Goal: Task Accomplishment & Management: Use online tool/utility

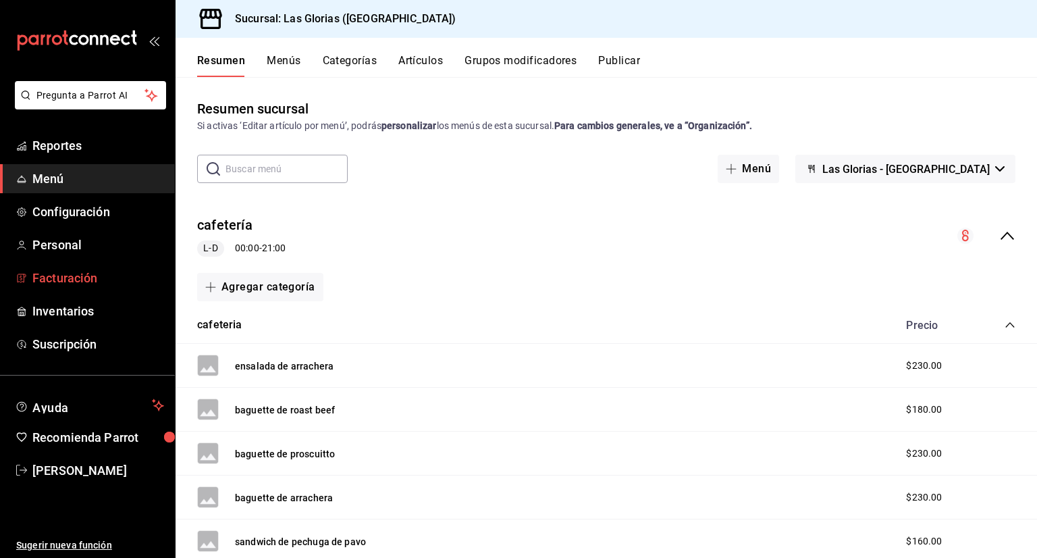
click at [99, 280] on span "Facturación" at bounding box center [98, 278] width 132 height 18
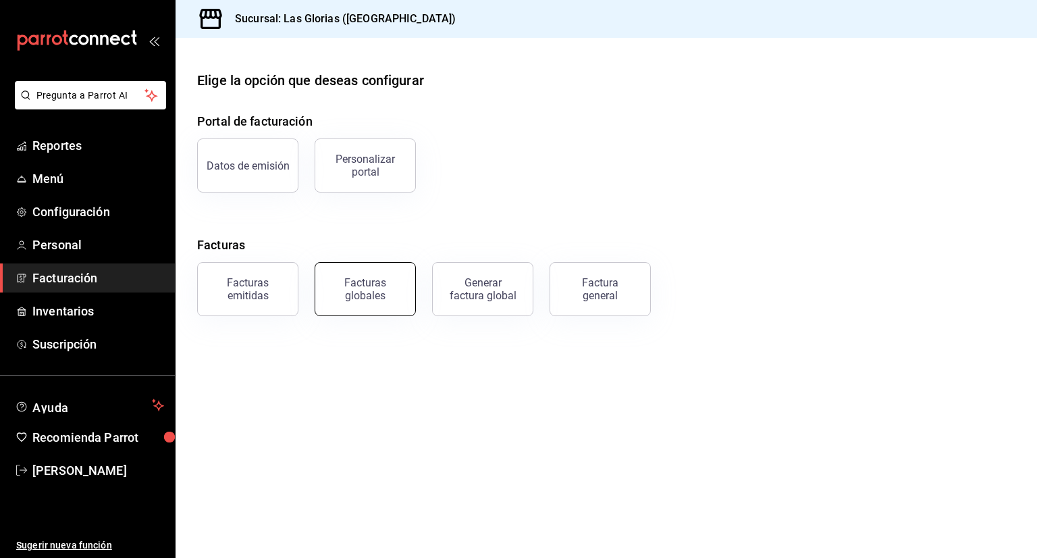
click at [350, 293] on div "Facturas globales" at bounding box center [366, 289] width 84 height 26
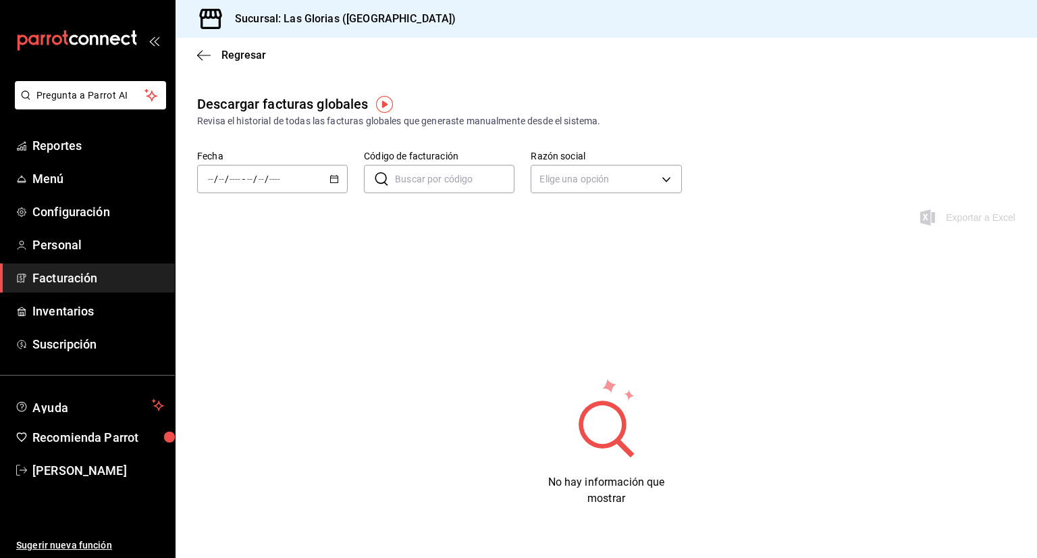
click at [335, 176] on \(Stroke\) "button" at bounding box center [334, 179] width 8 height 7
click at [267, 251] on span "Ayer" at bounding box center [261, 250] width 105 height 14
click at [198, 57] on icon "button" at bounding box center [204, 55] width 14 height 12
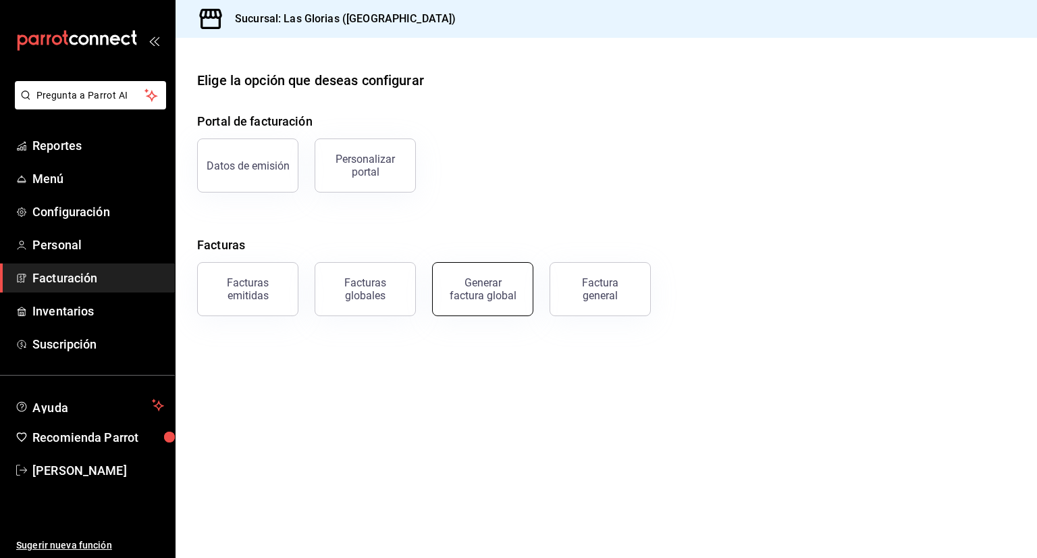
click at [484, 290] on div "Generar factura global" at bounding box center [483, 289] width 68 height 26
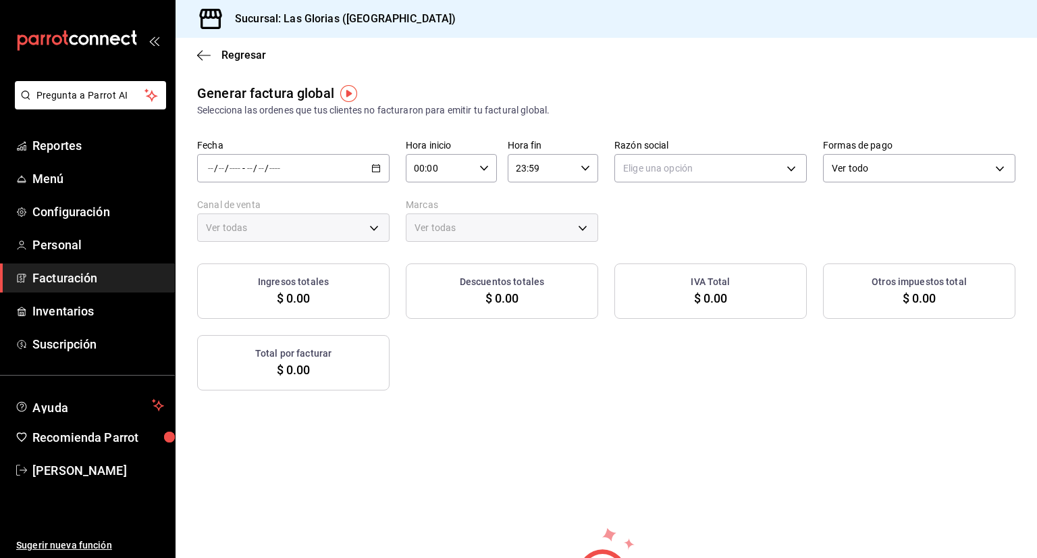
type input "PARROT,UBER_EATS,RAPPI,DIDI_FOOD,ONLINE"
click at [371, 169] on icon "button" at bounding box center [375, 167] width 9 height 9
click at [307, 209] on span "Rango de fechas" at bounding box center [261, 209] width 105 height 14
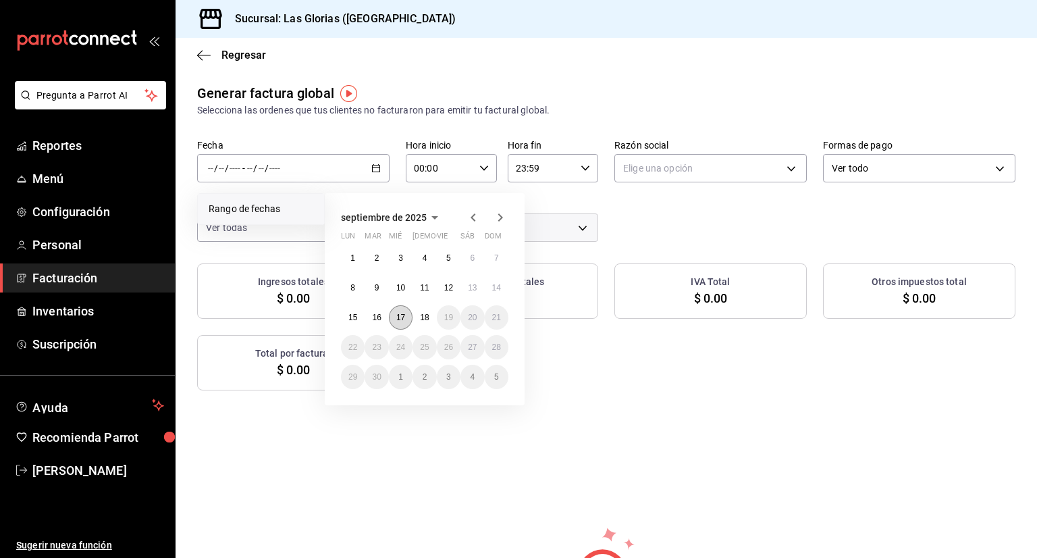
click at [399, 317] on abbr "17" at bounding box center [400, 317] width 9 height 9
click at [397, 319] on abbr "17" at bounding box center [400, 317] width 9 height 9
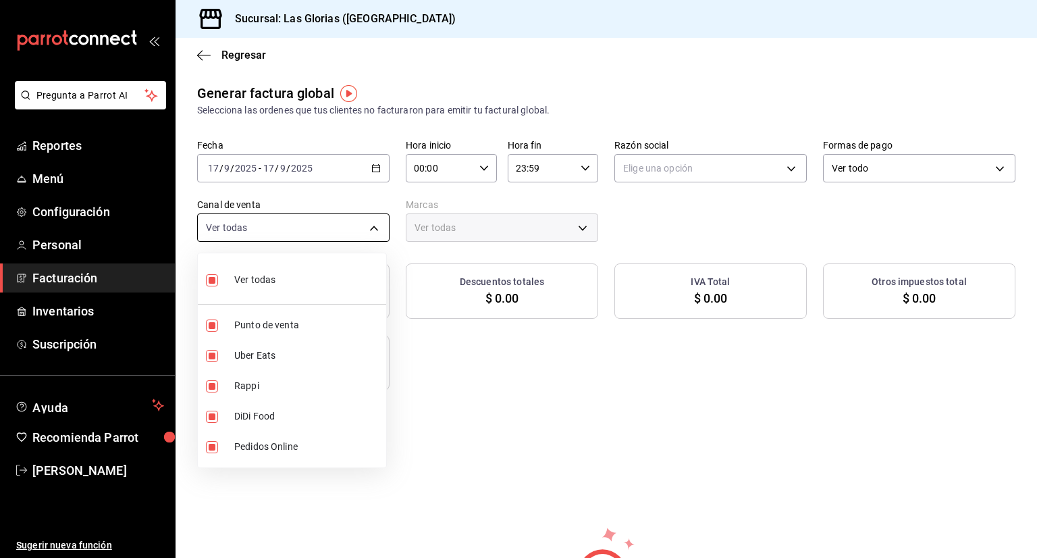
click at [376, 226] on body "Pregunta a Parrot AI Reportes Menú Configuración Personal Facturación Inventari…" at bounding box center [518, 279] width 1037 height 558
click at [516, 457] on div at bounding box center [518, 279] width 1037 height 558
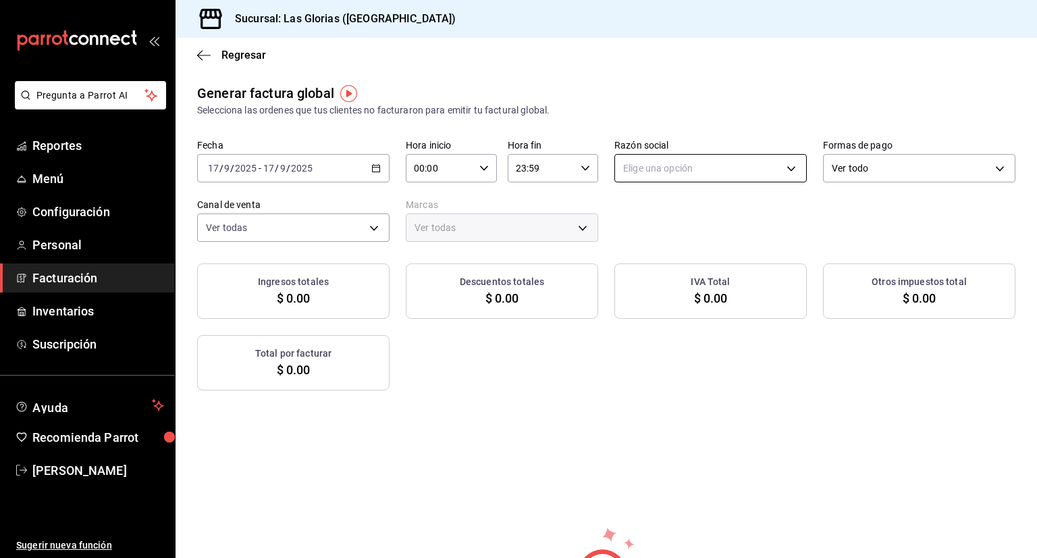
click at [670, 172] on body "Pregunta a Parrot AI Reportes Menú Configuración Personal Facturación Inventari…" at bounding box center [518, 279] width 1037 height 558
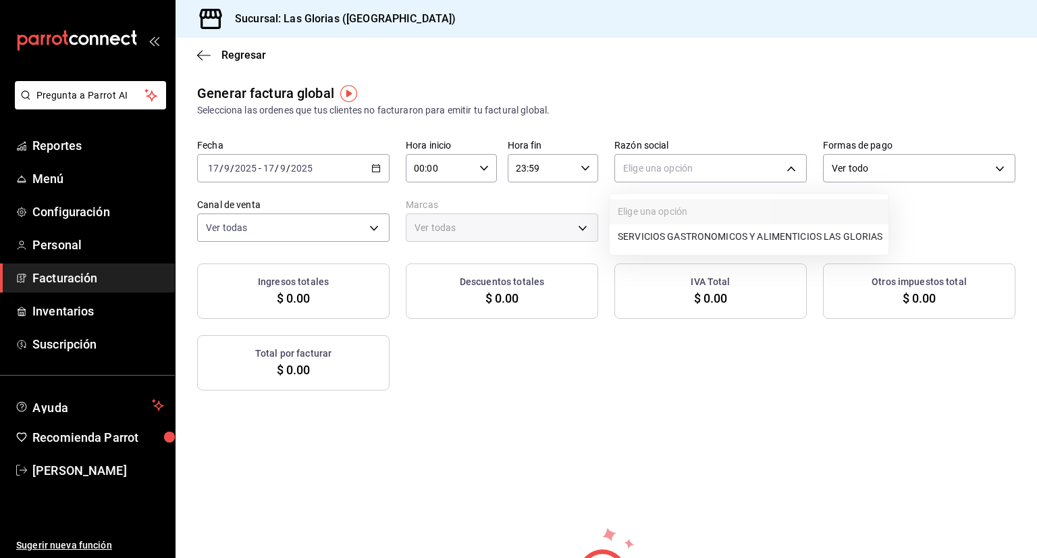
click at [662, 234] on li "SERVICIOS GASTRONOMICOS Y ALIMENTICIOS LAS GLORIAS" at bounding box center [749, 236] width 279 height 25
type input "92b6a3ce-c140-400f-a825-a03a6f7c6343"
type input "6d37043d-d114-4a55-ae9f-8361e74d507b"
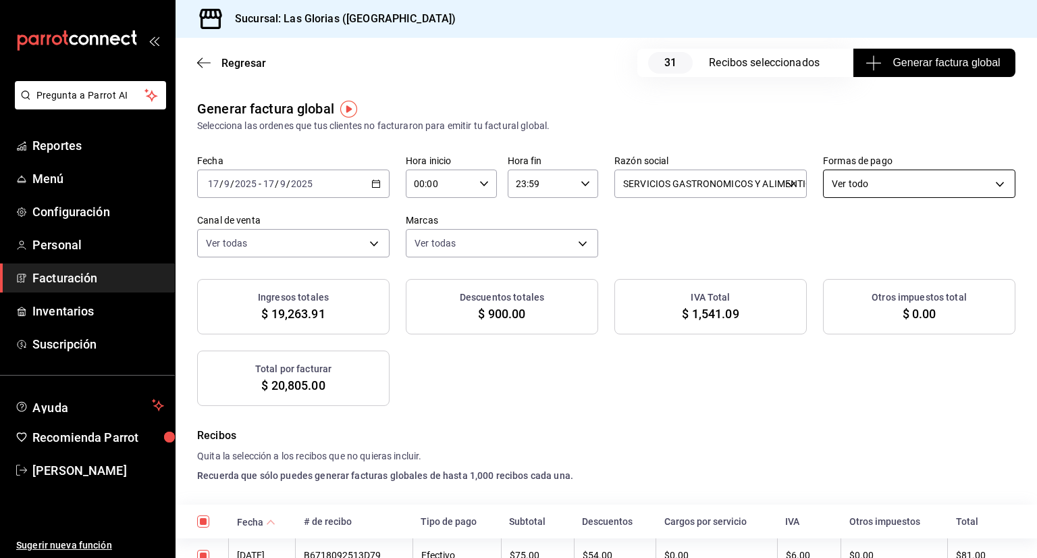
click at [971, 174] on body "Pregunta a Parrot AI Reportes Menú Configuración Personal Facturación Inventari…" at bounding box center [518, 279] width 1037 height 558
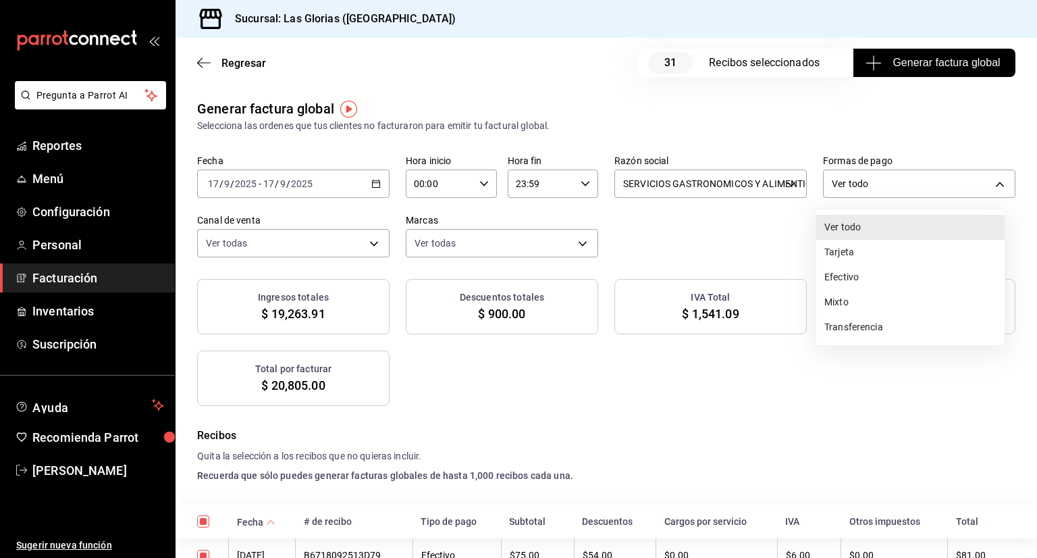
click at [877, 279] on li "Efectivo" at bounding box center [911, 277] width 188 height 25
type input "CASH"
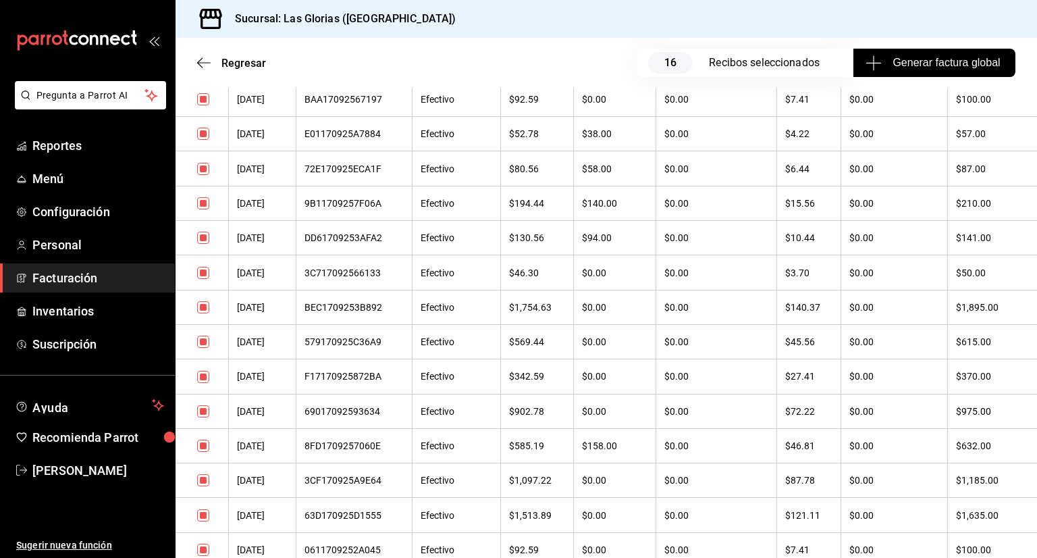
scroll to position [615, 0]
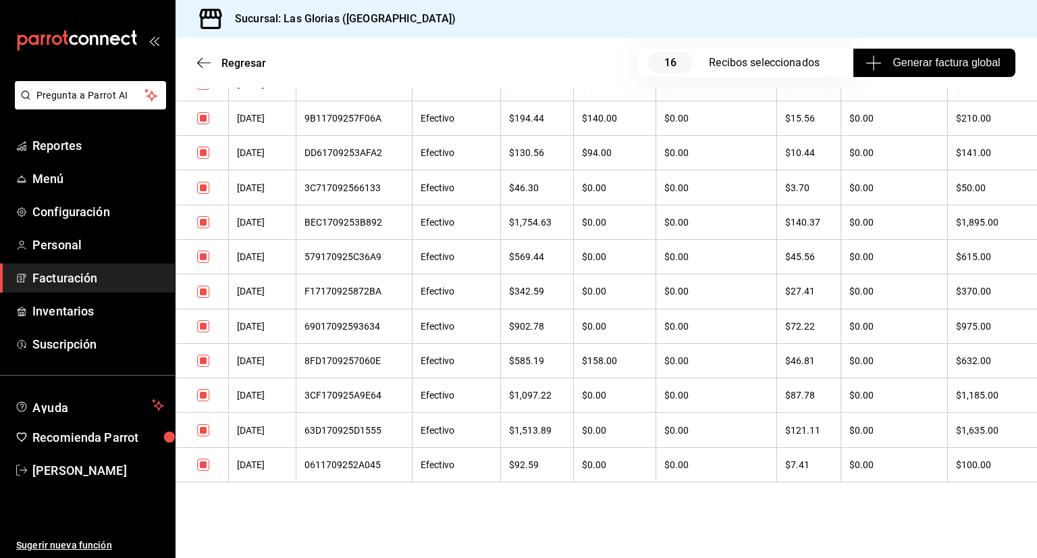
click at [205, 398] on input "checkbox" at bounding box center [203, 395] width 12 height 12
checkbox input "false"
click at [206, 431] on input "checkbox" at bounding box center [203, 430] width 12 height 12
checkbox input "false"
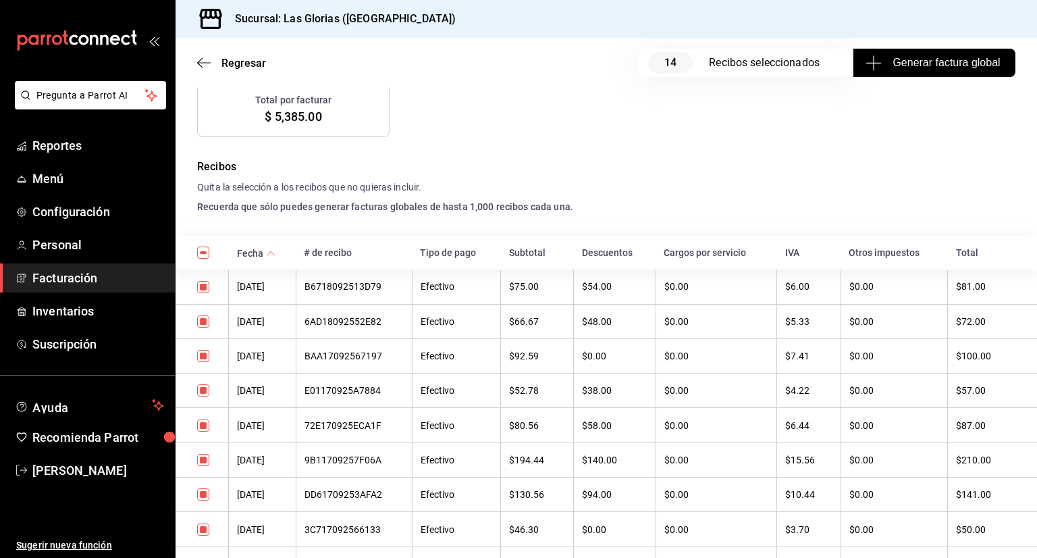
scroll to position [0, 0]
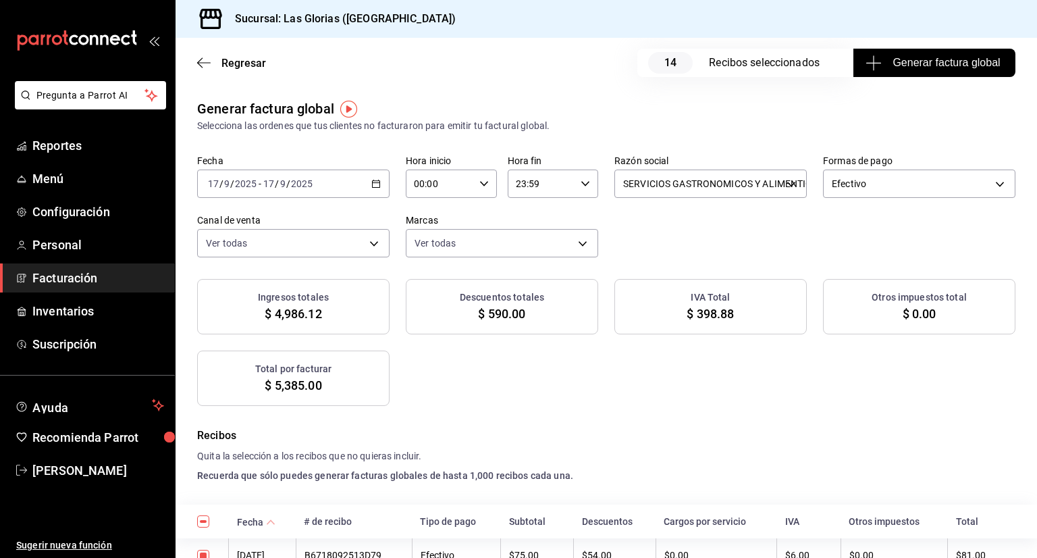
click at [902, 64] on span "Generar factura global" at bounding box center [935, 63] width 132 height 16
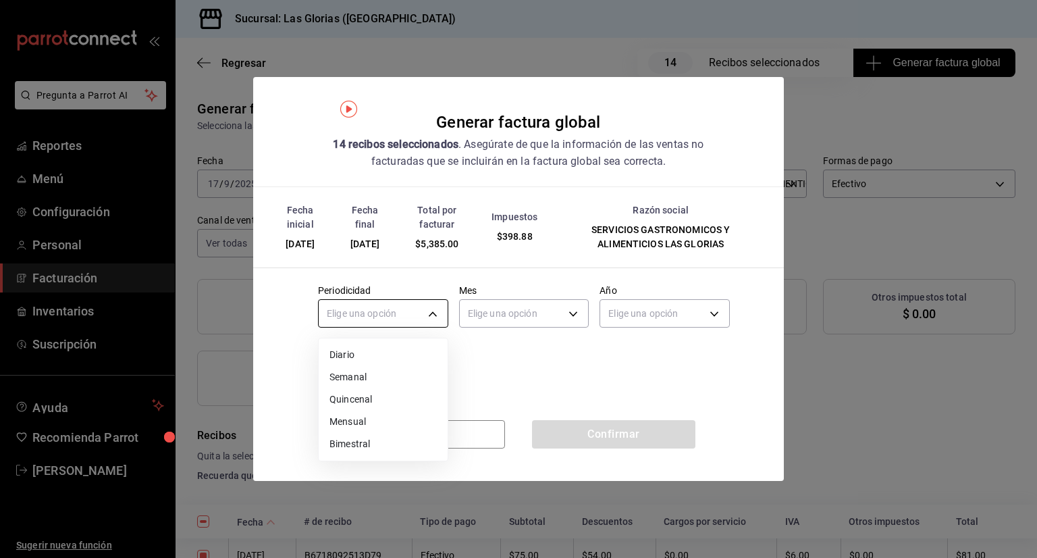
click at [428, 309] on body "Pregunta a Parrot AI Reportes Menú Configuración Personal Facturación Inventari…" at bounding box center [518, 279] width 1037 height 558
click at [394, 349] on li "Diario" at bounding box center [383, 355] width 129 height 22
type input "DAILY"
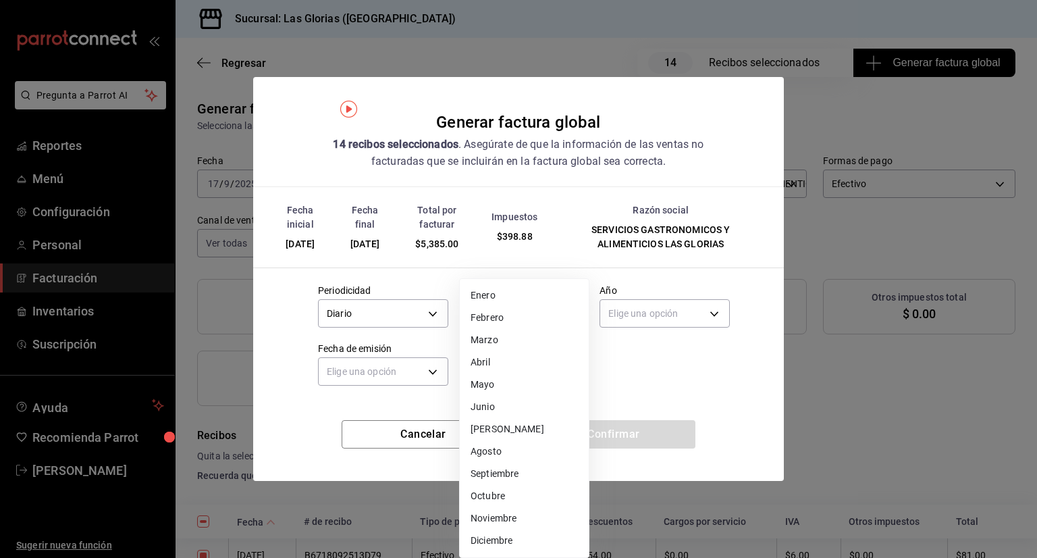
click at [571, 311] on body "Pregunta a Parrot AI Reportes Menú Configuración Personal Facturación Inventari…" at bounding box center [518, 279] width 1037 height 558
click at [507, 470] on li "Septiembre" at bounding box center [524, 474] width 129 height 22
type input "9"
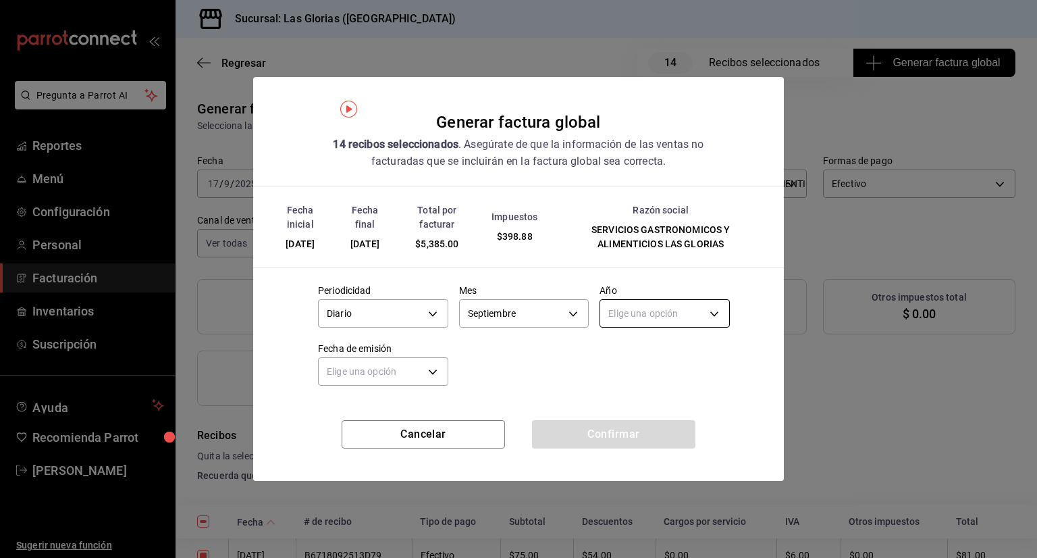
click at [713, 313] on body "Pregunta a Parrot AI Reportes Menú Configuración Personal Facturación Inventari…" at bounding box center [518, 279] width 1037 height 558
click at [662, 357] on li "2025" at bounding box center [664, 355] width 129 height 22
type input "2025"
click at [425, 368] on body "Pregunta a Parrot AI Reportes Menú Configuración Personal Facturación Inventari…" at bounding box center [518, 279] width 1037 height 558
click at [374, 433] on li "Ayer" at bounding box center [383, 435] width 129 height 22
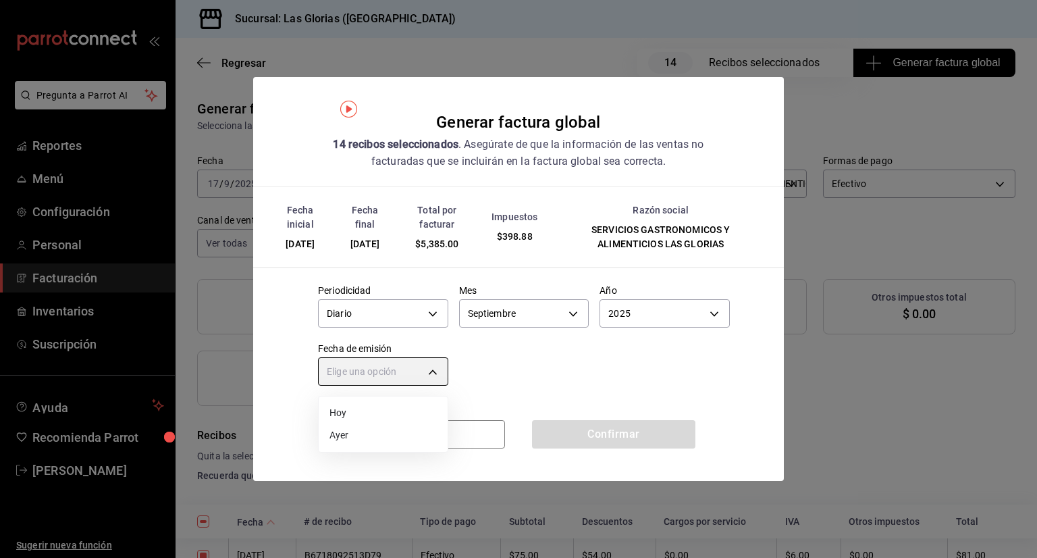
type input "[DATE]"
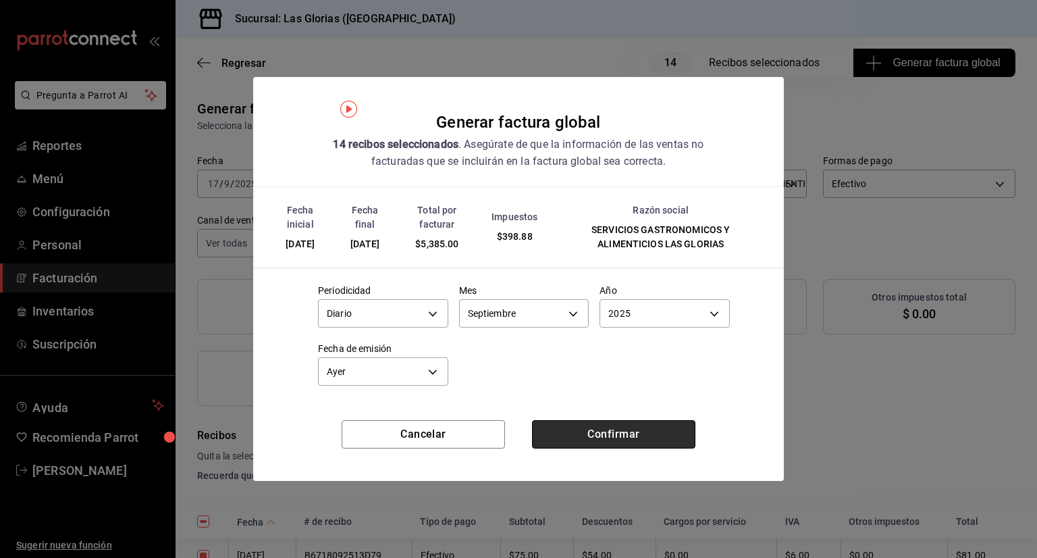
click at [646, 439] on button "Confirmar" at bounding box center [613, 434] width 163 height 28
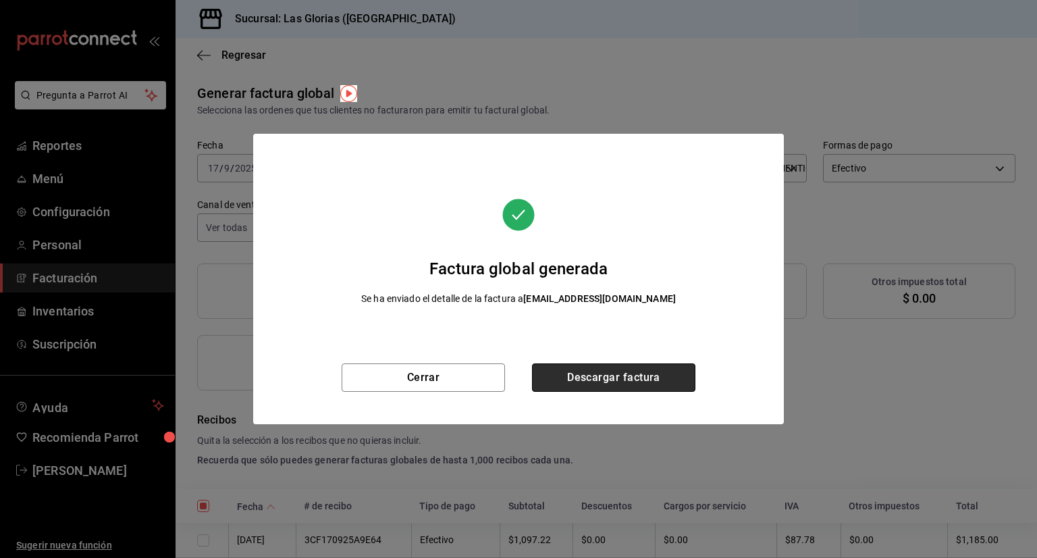
click at [613, 381] on button "Descargar factura" at bounding box center [613, 377] width 163 height 28
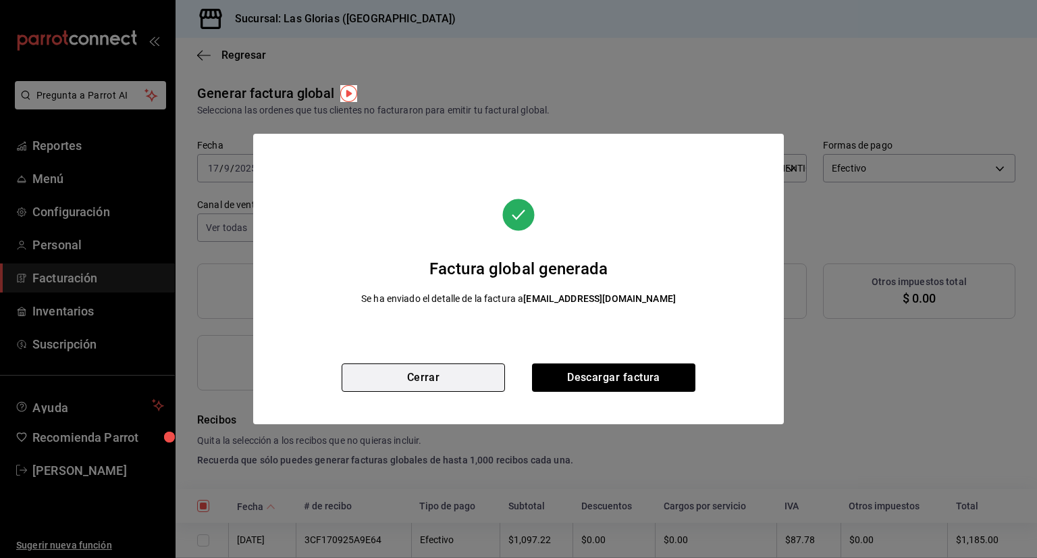
click at [443, 371] on button "Cerrar" at bounding box center [423, 377] width 163 height 28
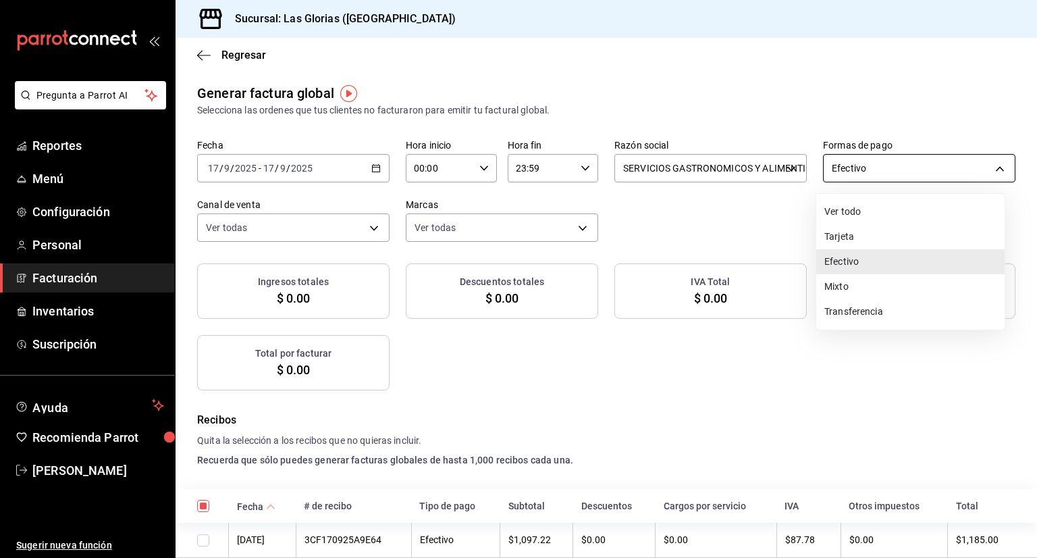
click at [982, 160] on body "Pregunta a Parrot AI Reportes Menú Configuración Personal Facturación Inventari…" at bounding box center [518, 279] width 1037 height 558
click at [880, 238] on li "Tarjeta" at bounding box center [911, 236] width 188 height 25
type input "CARD"
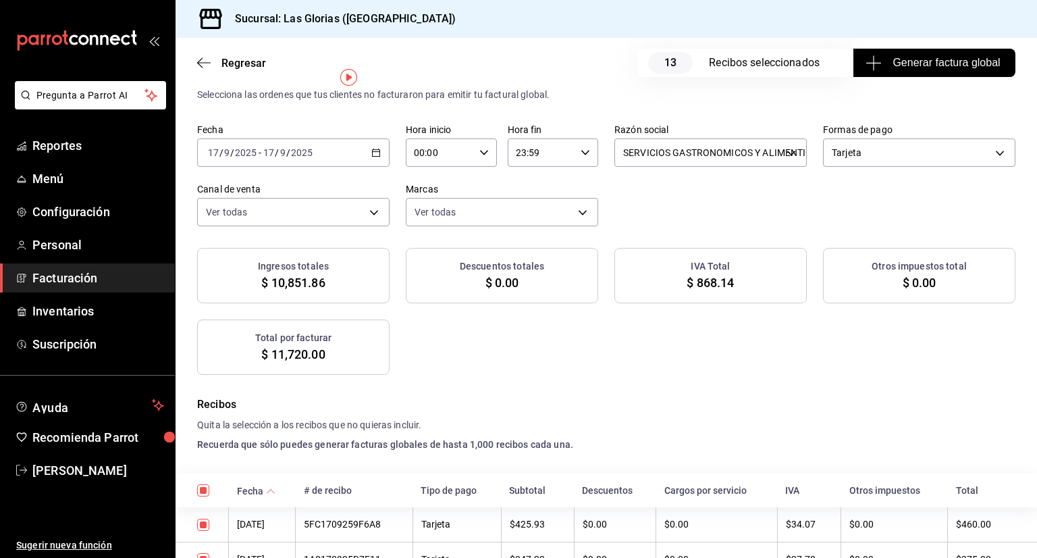
scroll to position [35, 0]
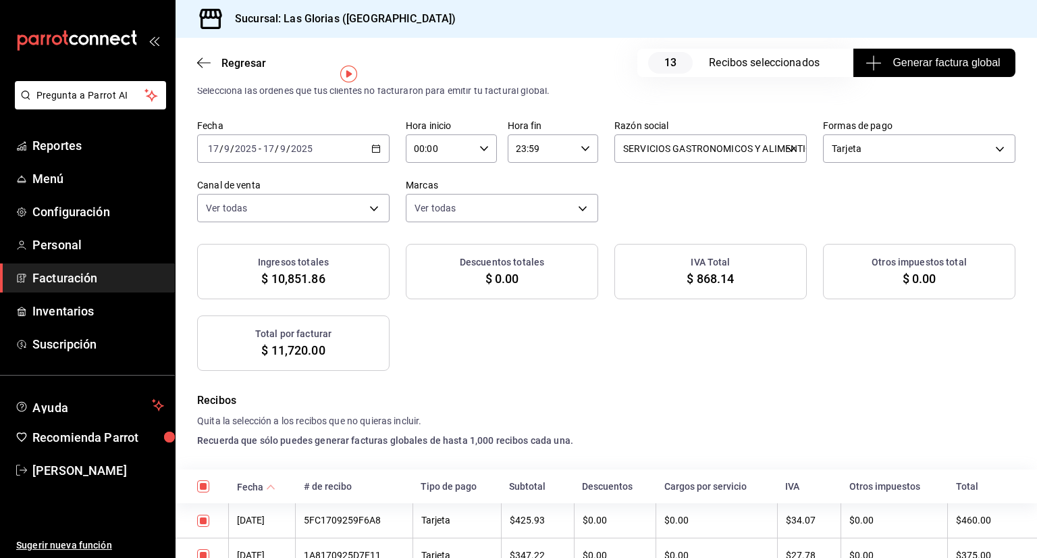
click at [921, 63] on span "Generar factura global" at bounding box center [935, 63] width 132 height 16
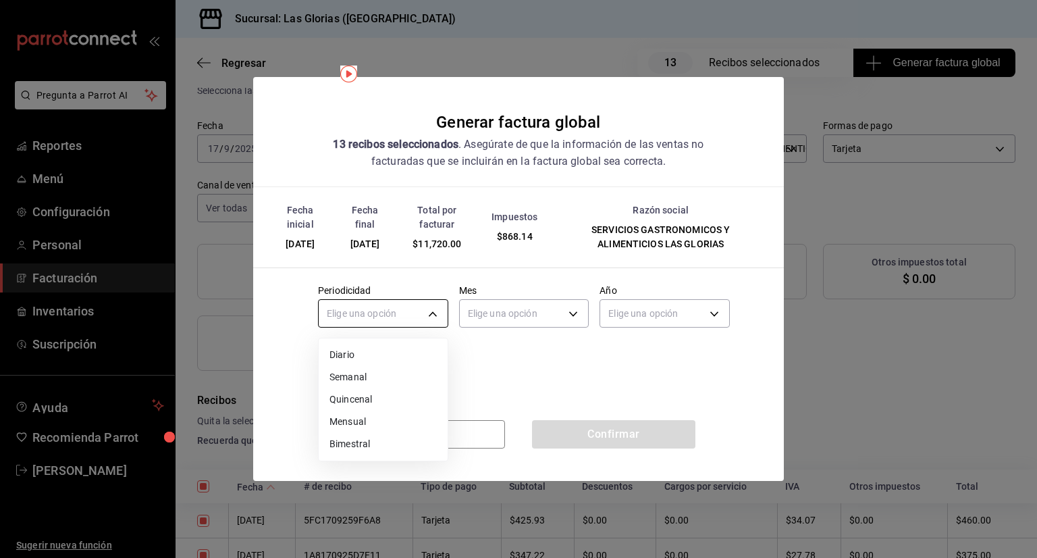
click at [435, 314] on body "Pregunta a Parrot AI Reportes Menú Configuración Personal Facturación Inventari…" at bounding box center [518, 279] width 1037 height 558
click at [403, 351] on li "Diario" at bounding box center [383, 355] width 129 height 22
type input "DAILY"
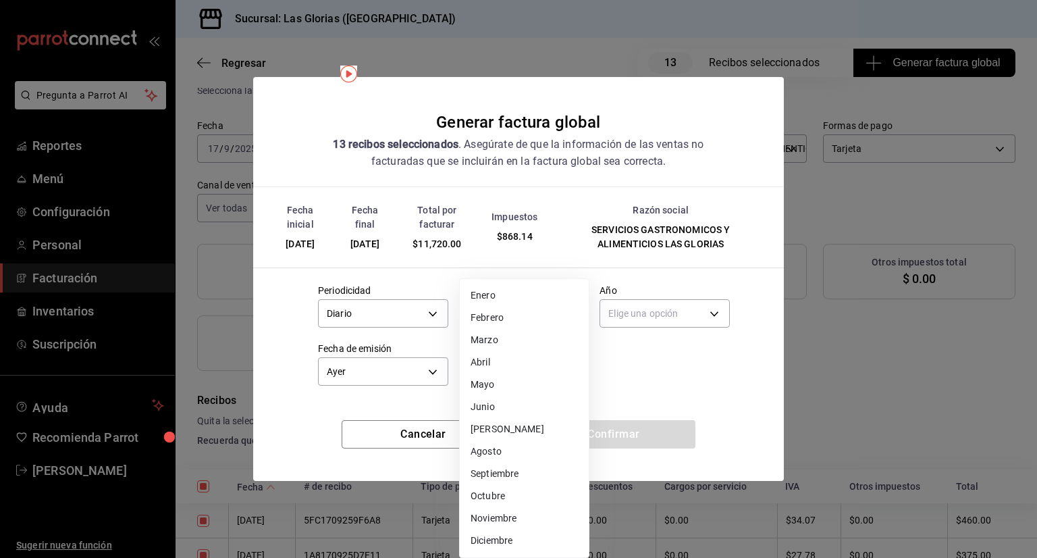
click at [565, 312] on body "Pregunta a Parrot AI Reportes Menú Configuración Personal Facturación Inventari…" at bounding box center [518, 279] width 1037 height 558
click at [520, 472] on li "Septiembre" at bounding box center [524, 474] width 129 height 22
type input "9"
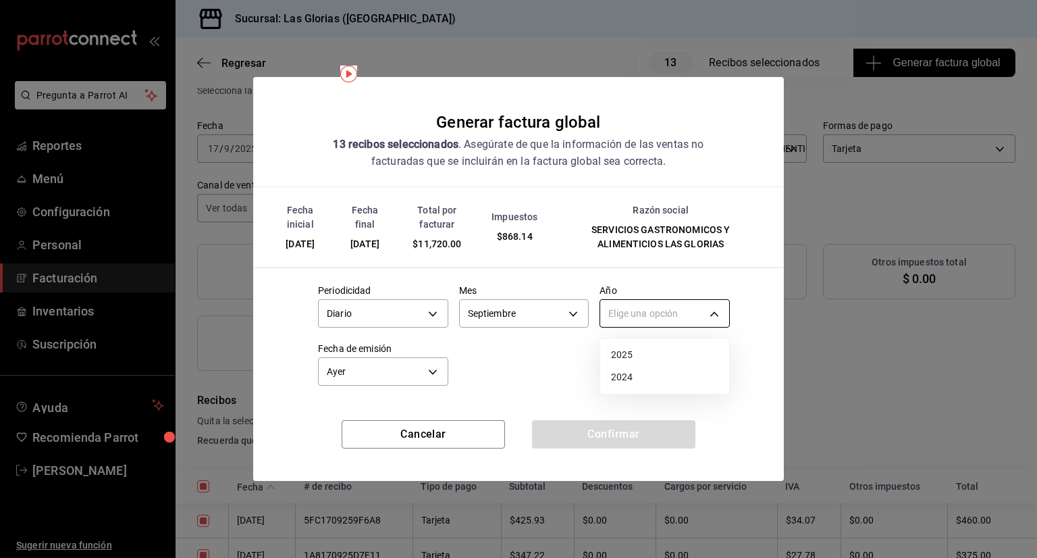
click at [725, 308] on body "Pregunta a Parrot AI Reportes Menú Configuración Personal Facturación Inventari…" at bounding box center [518, 279] width 1037 height 558
click at [658, 351] on li "2025" at bounding box center [664, 355] width 129 height 22
type input "2025"
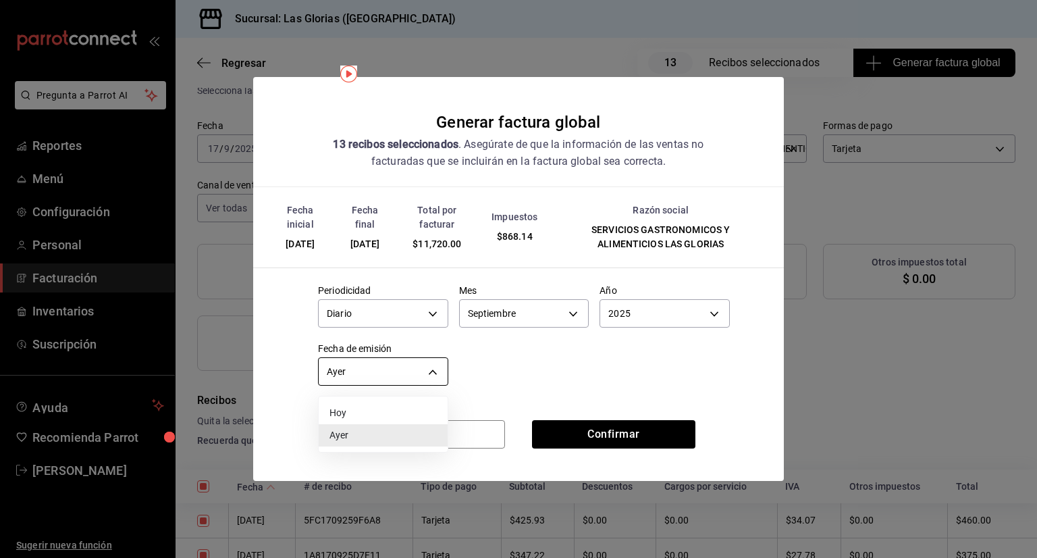
click at [431, 367] on body "Pregunta a Parrot AI Reportes Menú Configuración Personal Facturación Inventari…" at bounding box center [518, 279] width 1037 height 558
click at [413, 411] on li "Hoy" at bounding box center [383, 413] width 129 height 22
click at [432, 368] on body "Pregunta a Parrot AI Reportes Menú Configuración Personal Facturación Inventari…" at bounding box center [518, 279] width 1037 height 558
click at [398, 430] on li "Ayer" at bounding box center [383, 435] width 129 height 22
type input "[DATE]"
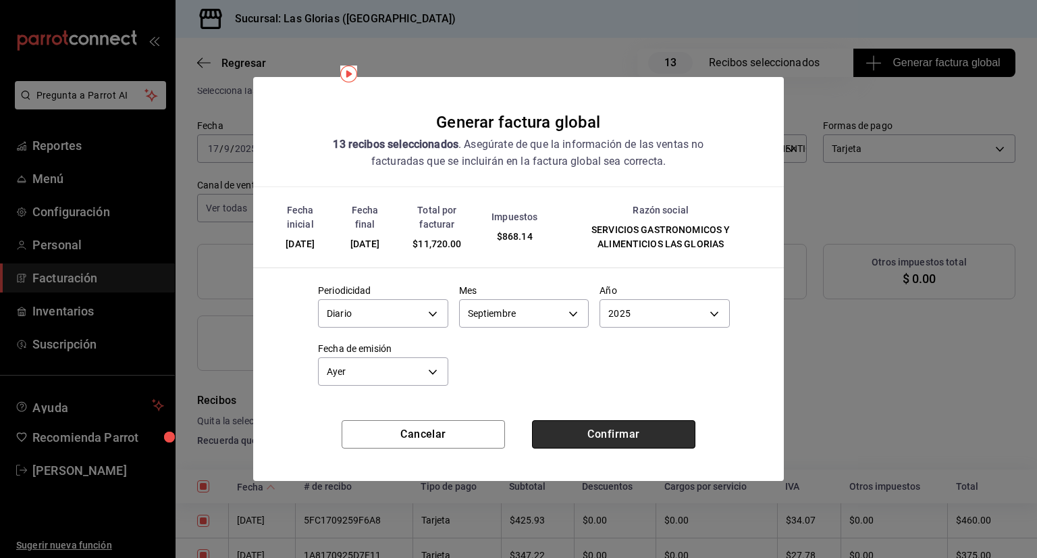
click at [627, 434] on button "Confirmar" at bounding box center [613, 434] width 163 height 28
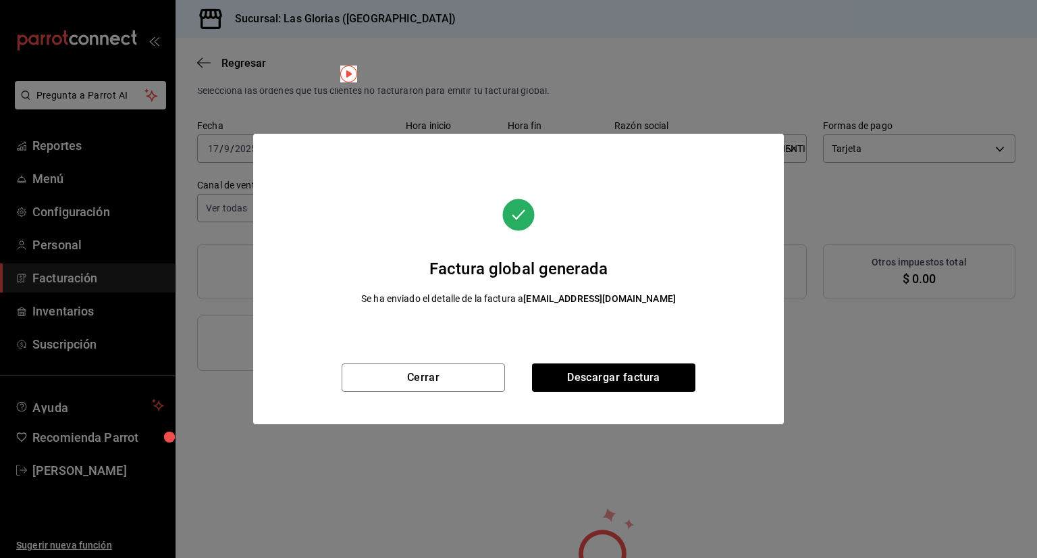
scroll to position [19, 0]
click at [640, 370] on button "Descargar factura" at bounding box center [613, 377] width 163 height 28
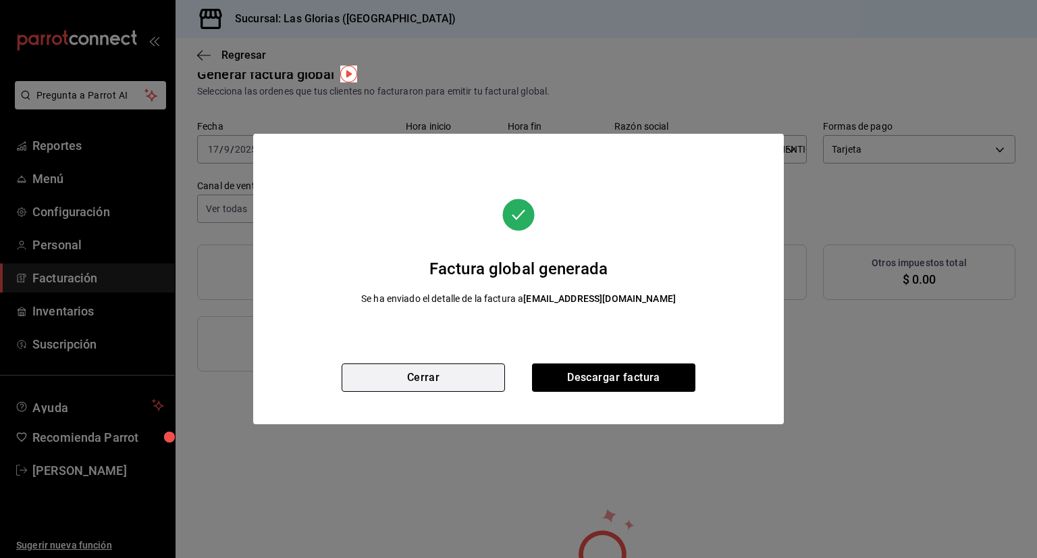
click at [448, 372] on button "Cerrar" at bounding box center [423, 377] width 163 height 28
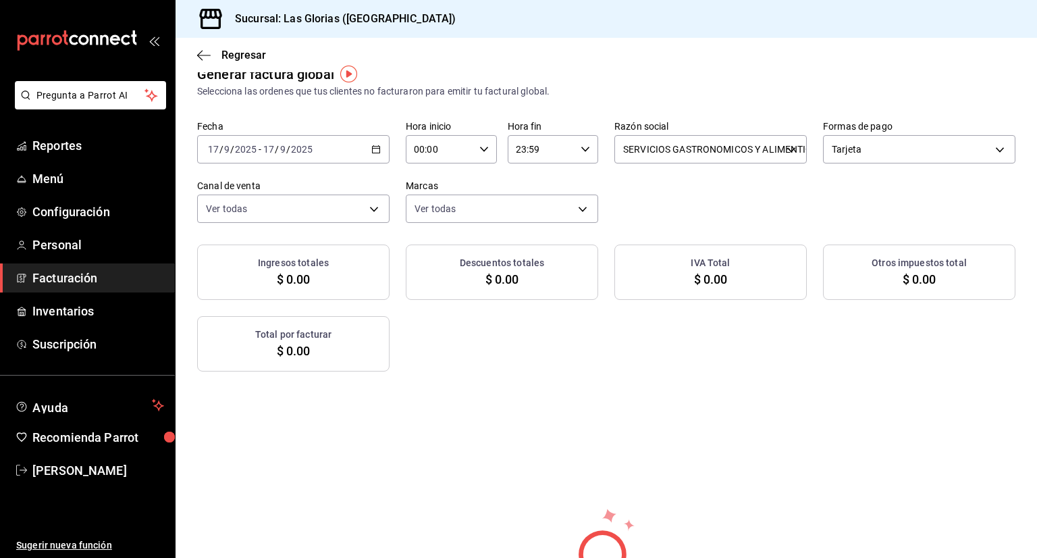
click at [376, 142] on div "[DATE] [DATE] - [DATE] [DATE]" at bounding box center [293, 149] width 192 height 28
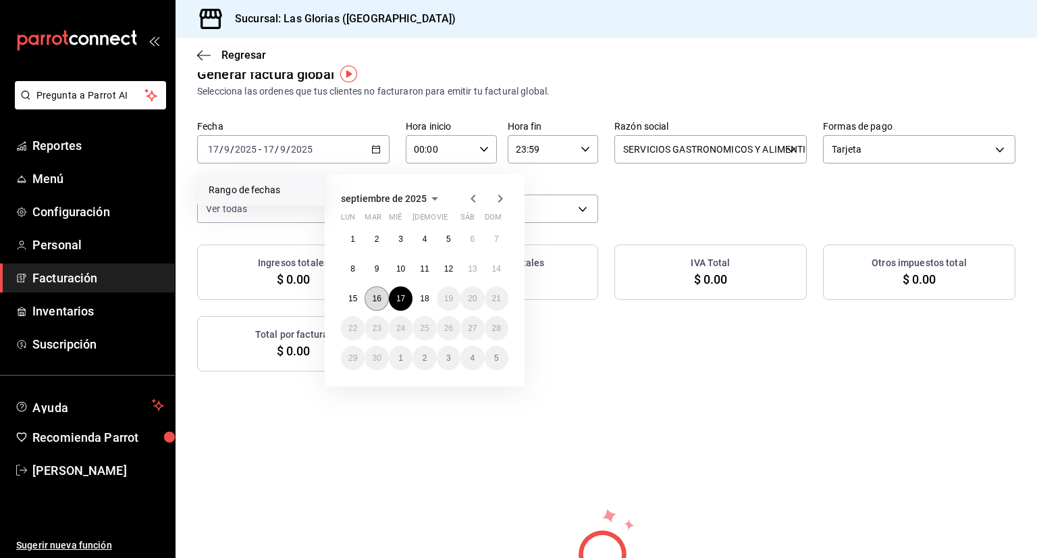
click at [371, 296] on button "16" at bounding box center [377, 298] width 24 height 24
